Goal: Task Accomplishment & Management: Use online tool/utility

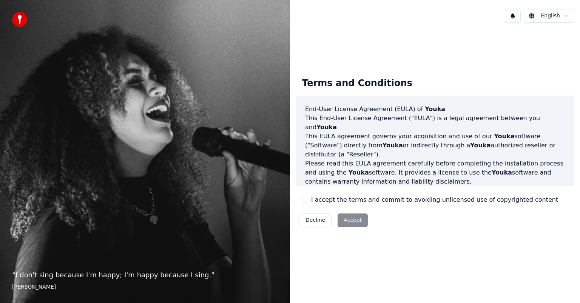
click at [303, 200] on button "I accept the terms and commit to avoiding unlicensed use of copyrighted content" at bounding box center [305, 200] width 6 height 6
click at [346, 222] on button "Accept" at bounding box center [352, 220] width 30 height 14
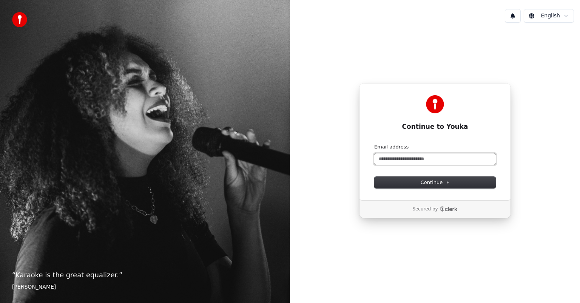
click at [382, 156] on input "Email address" at bounding box center [434, 158] width 121 height 11
click at [426, 181] on span "Continue" at bounding box center [434, 182] width 29 height 7
type input "**********"
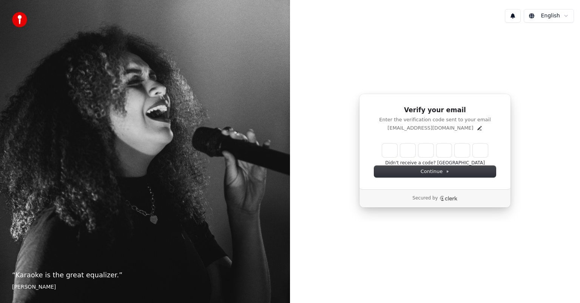
click at [387, 149] on input "Enter verification code" at bounding box center [435, 150] width 106 height 14
click at [389, 148] on input "Enter verification code" at bounding box center [435, 150] width 106 height 14
click at [391, 150] on input "*" at bounding box center [435, 150] width 106 height 14
click at [393, 152] on input "*" at bounding box center [435, 150] width 106 height 14
click at [314, 130] on div "Verify your email Enter the verification code sent to your email walno7@msn.com…" at bounding box center [435, 151] width 290 height 244
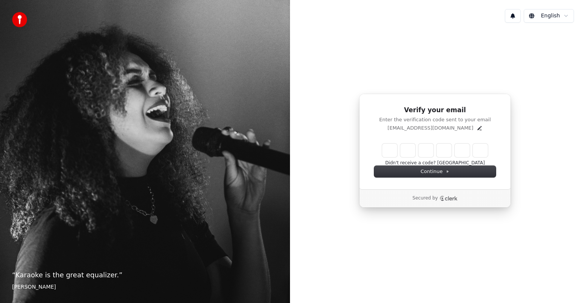
click at [405, 151] on input "*" at bounding box center [435, 150] width 106 height 14
click at [393, 151] on input "*" at bounding box center [435, 150] width 106 height 14
click at [379, 153] on div "* Didn't receive a code? Resend" at bounding box center [434, 154] width 121 height 23
click at [386, 143] on input "*" at bounding box center [435, 150] width 106 height 14
click at [388, 154] on input "*" at bounding box center [435, 150] width 106 height 14
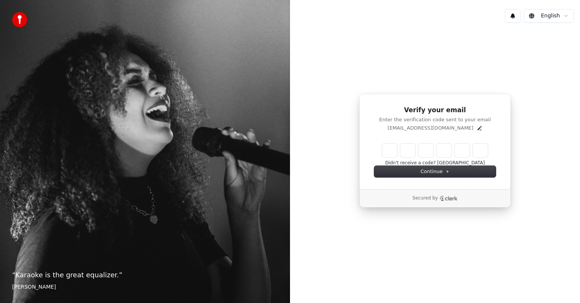
click at [390, 152] on input "*" at bounding box center [435, 150] width 106 height 14
click at [438, 128] on p "walno7@msn.com" at bounding box center [430, 128] width 86 height 7
click at [510, 147] on div "Verify your email Enter the verification code sent to your email walno7@msn.com…" at bounding box center [435, 142] width 152 height 96
click at [518, 83] on div "Verify your email Enter the verification code sent to your email walno7@msn.com…" at bounding box center [435, 151] width 290 height 244
click at [341, 152] on div "Verify your email Enter the verification code sent to your email walno7@msn.com…" at bounding box center [435, 151] width 290 height 244
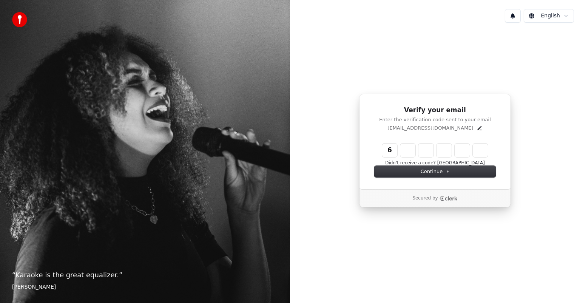
click at [410, 152] on input "*" at bounding box center [435, 150] width 106 height 14
type input "*"
type input "******"
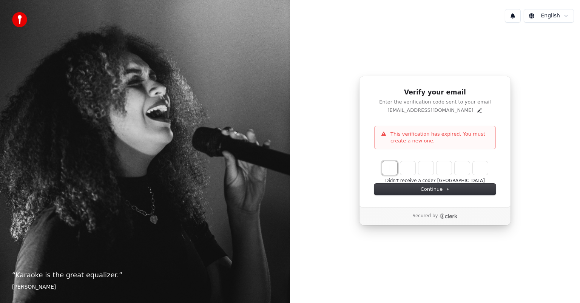
click at [388, 169] on input "Enter verification code" at bounding box center [442, 168] width 121 height 14
type input "******"
click at [429, 180] on button "Didn't receive a code? Resend" at bounding box center [435, 181] width 100 height 6
click at [391, 166] on input "Enter verification code" at bounding box center [442, 168] width 121 height 14
type input "******"
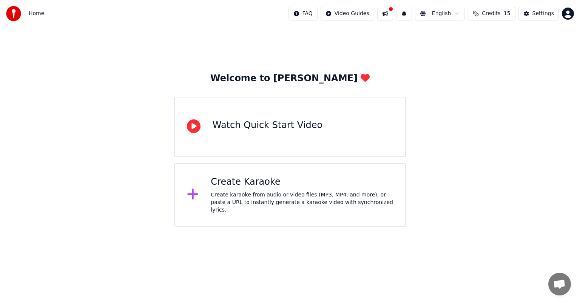
click at [237, 195] on div "Create karaoke from audio or video files (MP3, MP4, and more), or paste a URL t…" at bounding box center [302, 202] width 182 height 23
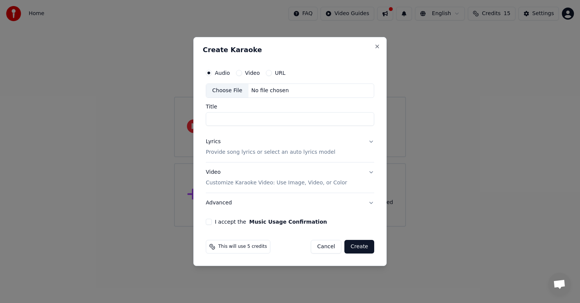
click at [275, 74] on label "URL" at bounding box center [280, 72] width 11 height 5
click at [272, 74] on button "URL" at bounding box center [269, 73] width 6 height 6
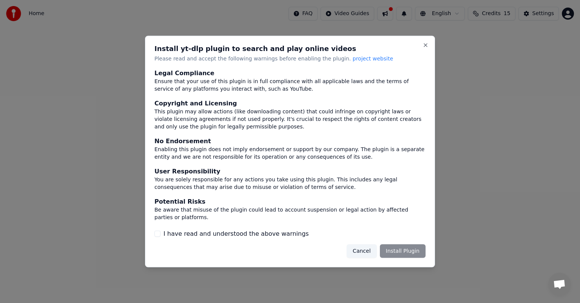
click at [158, 235] on button "I have read and understood the above warnings" at bounding box center [157, 233] width 6 height 6
click at [401, 248] on button "Install Plugin" at bounding box center [403, 251] width 46 height 14
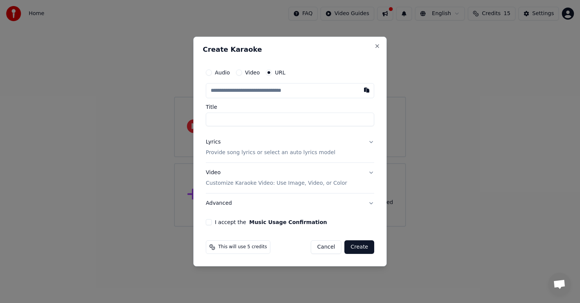
click at [210, 89] on input "text" at bounding box center [290, 90] width 168 height 15
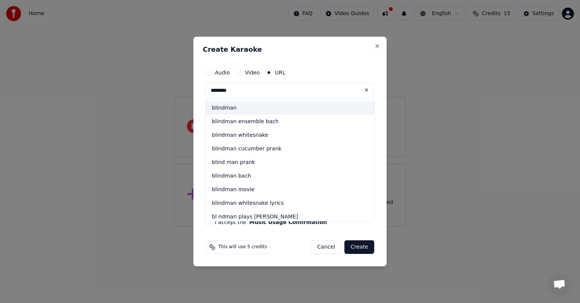
click at [223, 91] on input "********" at bounding box center [290, 90] width 168 height 15
click at [248, 92] on input "*********" at bounding box center [290, 90] width 168 height 15
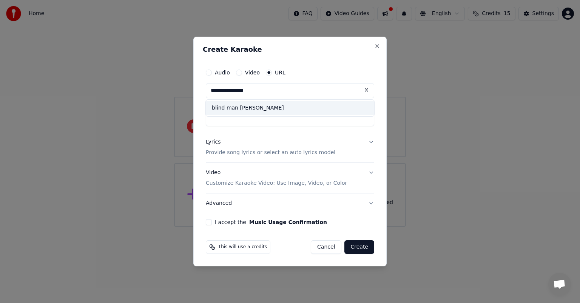
click at [225, 108] on div "blind man [PERSON_NAME]" at bounding box center [290, 108] width 168 height 14
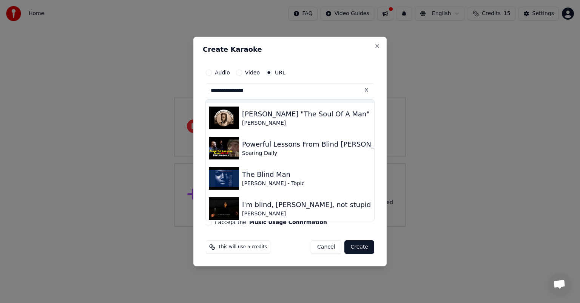
scroll to position [396, 0]
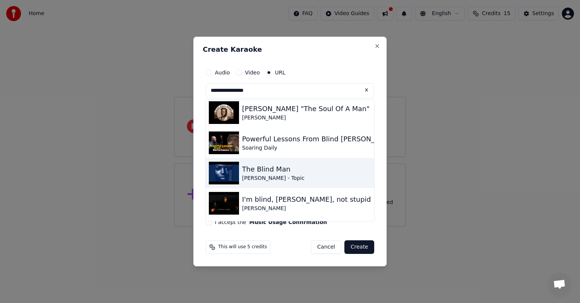
click at [249, 174] on div "The Blind Man" at bounding box center [273, 169] width 62 height 11
type input "**********"
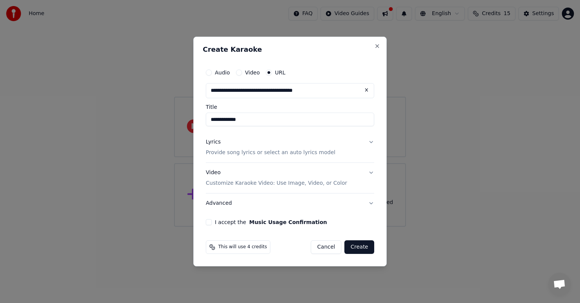
click at [212, 142] on div "Lyrics" at bounding box center [213, 142] width 15 height 8
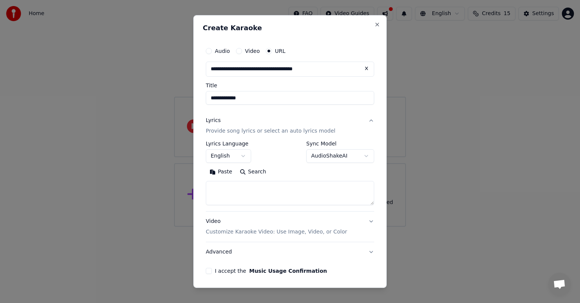
click at [220, 190] on textarea at bounding box center [290, 193] width 168 height 24
type textarea "**"
click at [210, 269] on button "I accept the Music Usage Confirmation" at bounding box center [209, 271] width 6 height 6
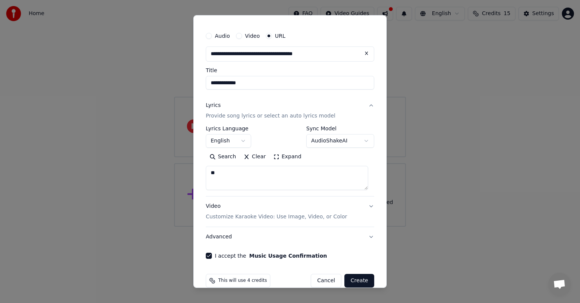
click at [349, 279] on button "Create" at bounding box center [359, 281] width 30 height 14
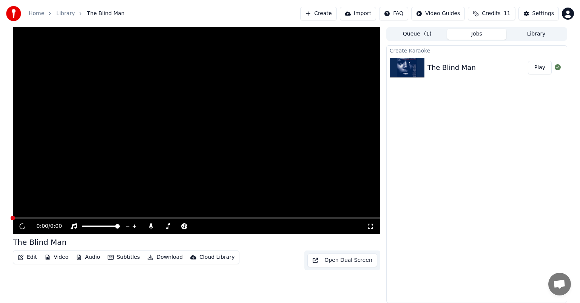
click at [151, 226] on icon at bounding box center [151, 226] width 4 height 6
click at [166, 226] on div "0:00 / 0:00" at bounding box center [202, 226] width 330 height 8
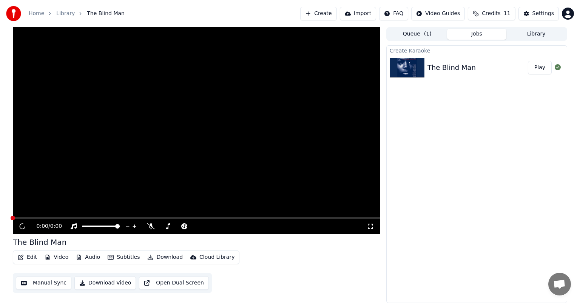
click at [541, 67] on button "Play" at bounding box center [539, 68] width 24 height 14
click at [37, 210] on video at bounding box center [196, 130] width 367 height 206
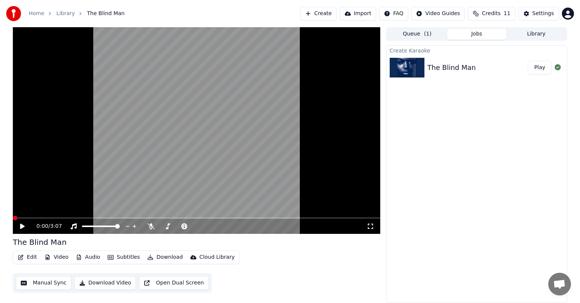
click at [23, 225] on icon at bounding box center [28, 226] width 18 height 6
click at [23, 226] on icon at bounding box center [22, 225] width 5 height 5
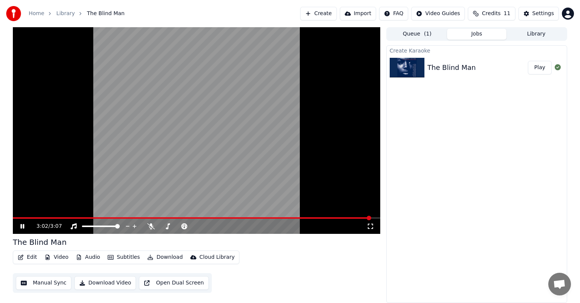
click at [15, 218] on span at bounding box center [192, 218] width 358 height 2
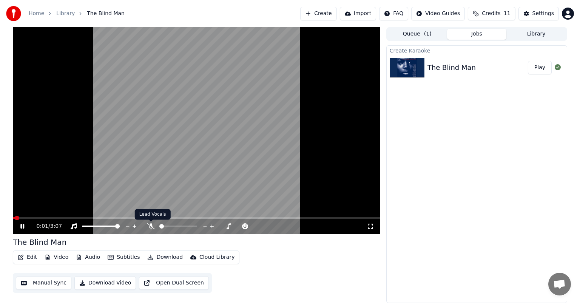
drag, startPoint x: 151, startPoint y: 226, endPoint x: 165, endPoint y: 228, distance: 13.7
click at [165, 228] on div at bounding box center [181, 226] width 68 height 8
click at [159, 228] on span at bounding box center [161, 226] width 5 height 5
click at [150, 226] on icon at bounding box center [151, 226] width 8 height 6
click at [195, 227] on span at bounding box center [194, 226] width 5 height 5
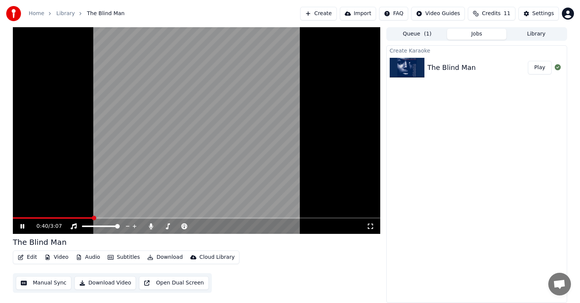
click at [22, 225] on icon at bounding box center [28, 226] width 18 height 6
click at [14, 218] on span at bounding box center [14, 218] width 2 height 2
click at [13, 216] on span at bounding box center [15, 217] width 5 height 5
click at [22, 226] on icon at bounding box center [22, 225] width 5 height 5
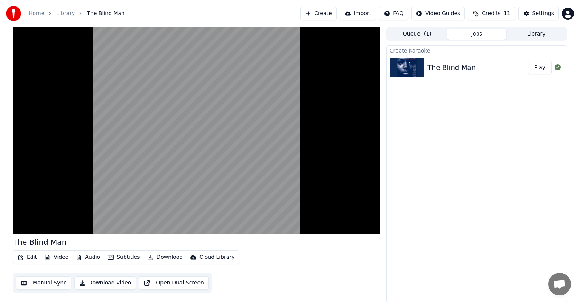
click at [85, 257] on button "Audio" at bounding box center [88, 257] width 30 height 11
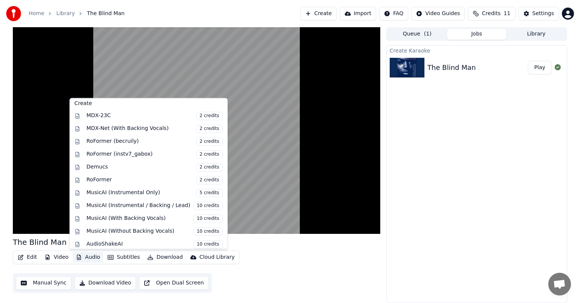
scroll to position [74, 0]
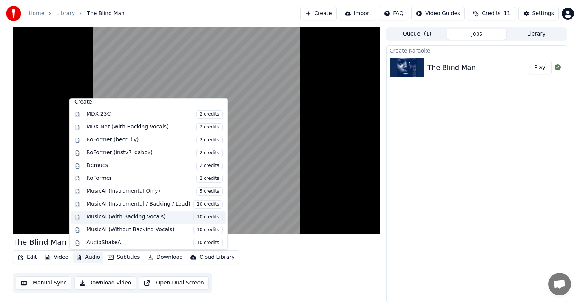
click at [133, 216] on div "MusicAI (With Backing Vocals) 10 credits" at bounding box center [154, 217] width 136 height 8
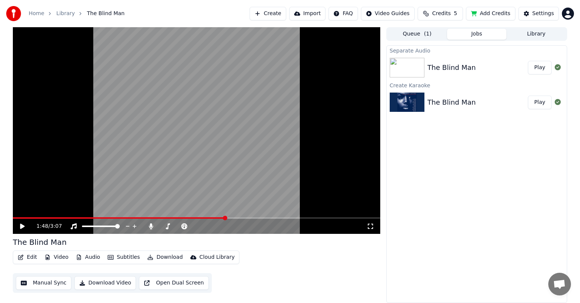
click at [20, 224] on icon at bounding box center [28, 226] width 18 height 6
click at [541, 69] on button "Play" at bounding box center [539, 68] width 24 height 14
click at [151, 226] on icon at bounding box center [151, 226] width 4 height 6
click at [150, 226] on icon at bounding box center [151, 226] width 4 height 6
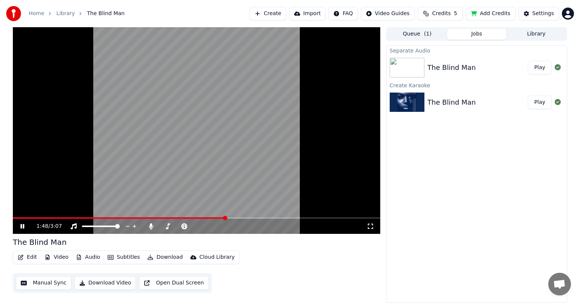
click at [151, 224] on icon at bounding box center [151, 226] width 4 height 6
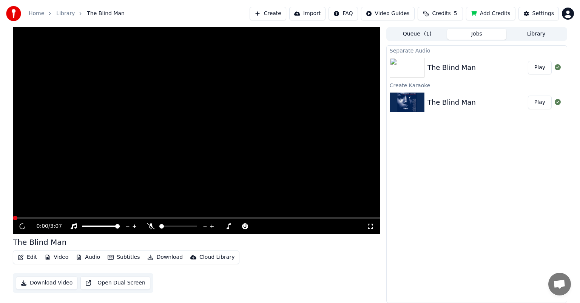
click at [37, 200] on video at bounding box center [196, 130] width 367 height 206
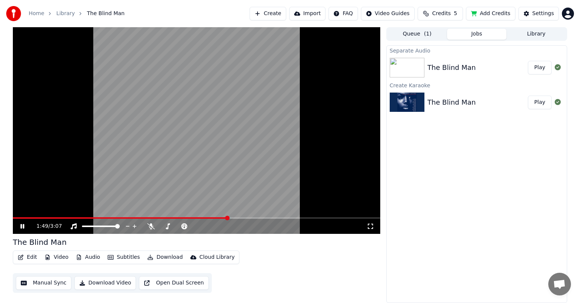
click at [14, 217] on span at bounding box center [120, 218] width 215 height 2
click at [166, 258] on button "Download" at bounding box center [165, 257] width 42 height 11
click at [167, 257] on button "Download" at bounding box center [165, 257] width 42 height 11
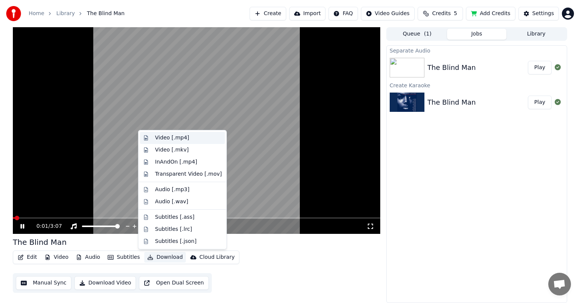
click at [162, 136] on div "Video [.mp4]" at bounding box center [172, 138] width 34 height 8
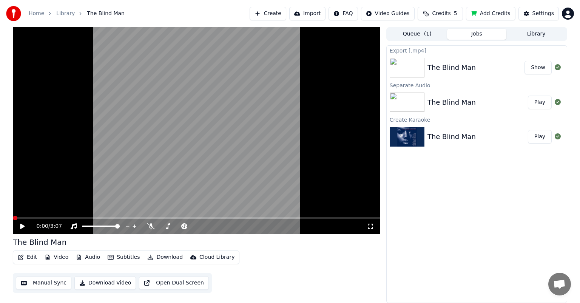
click at [537, 68] on button "Show" at bounding box center [537, 68] width 27 height 14
click at [535, 69] on button "Show" at bounding box center [537, 68] width 27 height 14
